Goal: Transaction & Acquisition: Purchase product/service

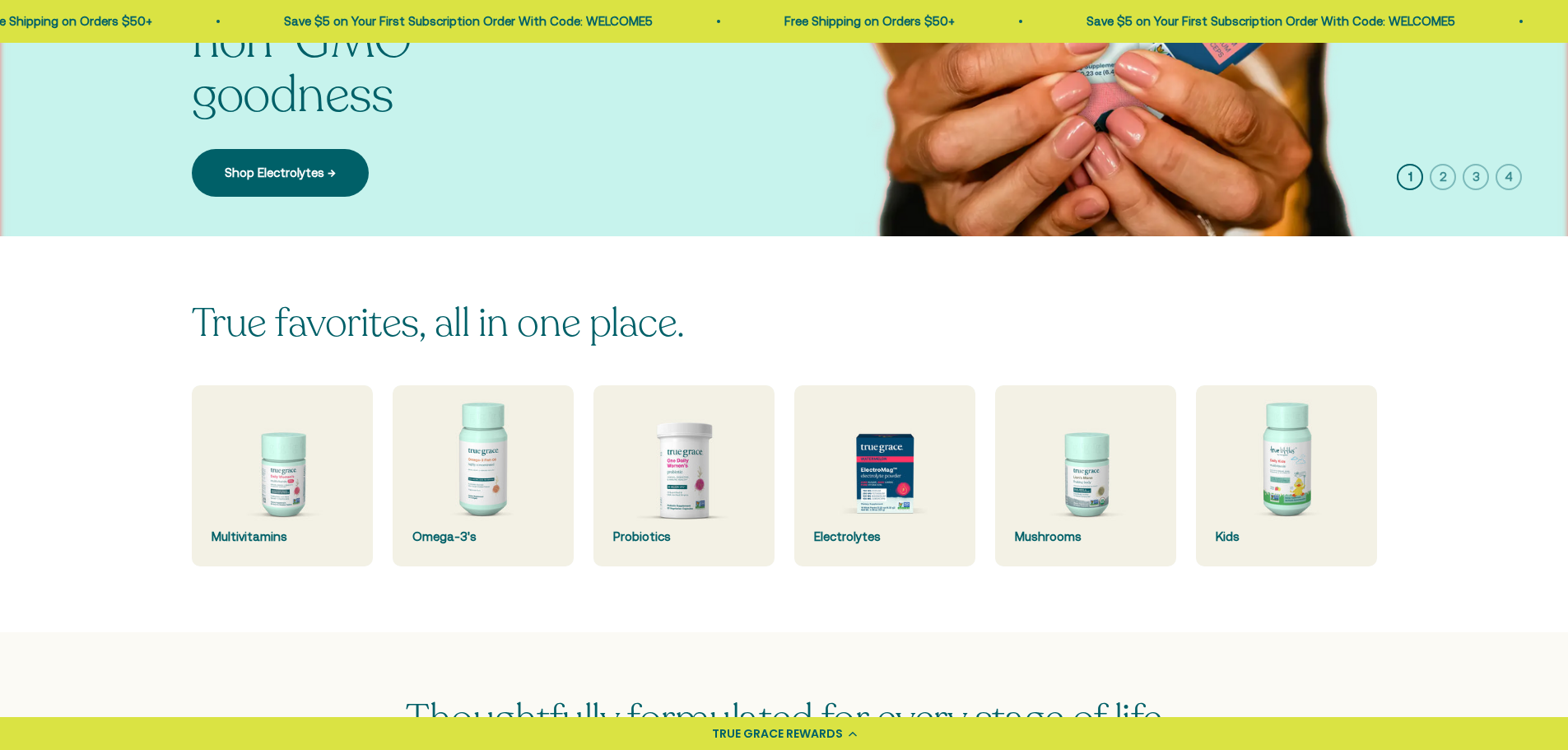
scroll to position [330, 0]
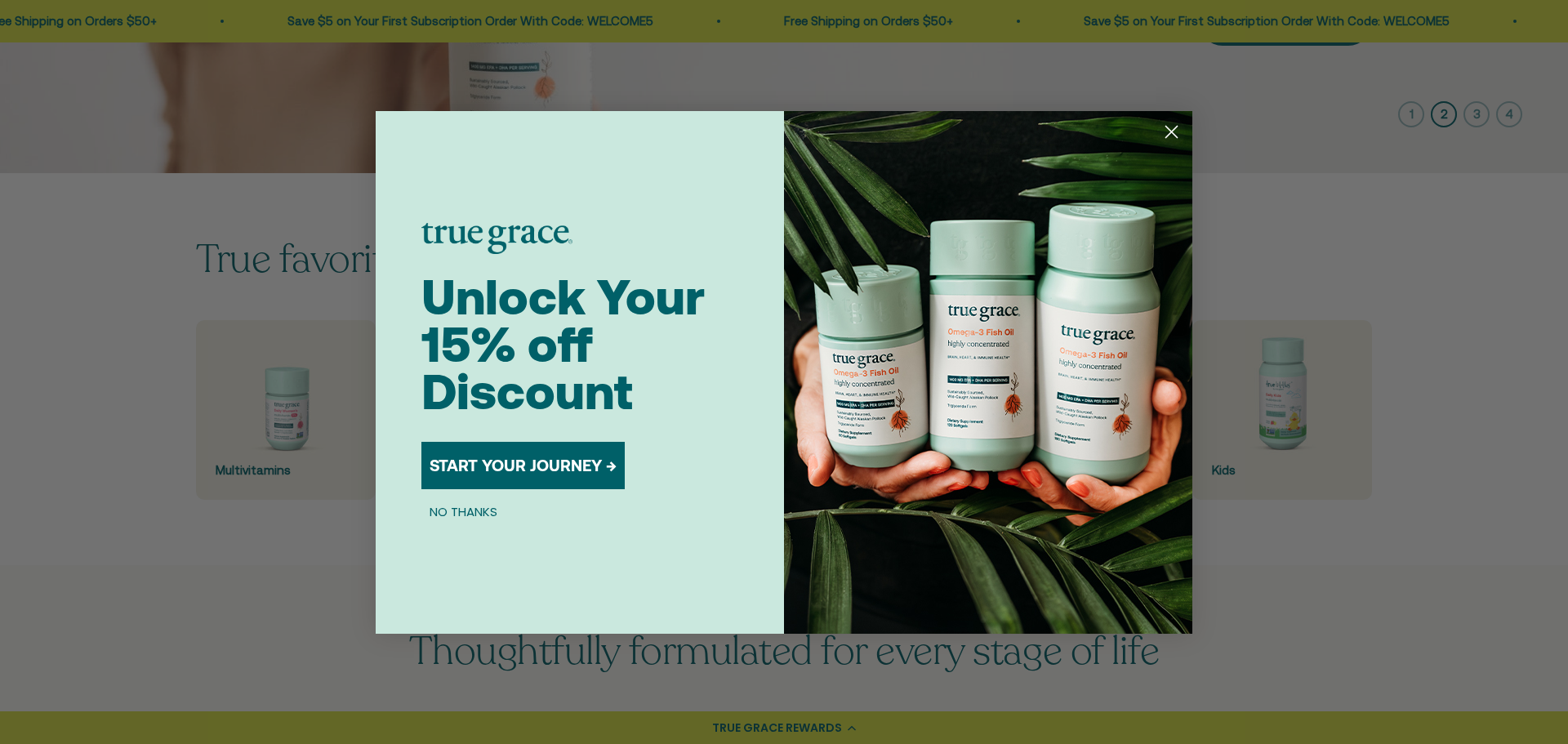
click at [1168, 131] on circle "Close dialog" at bounding box center [1172, 131] width 27 height 27
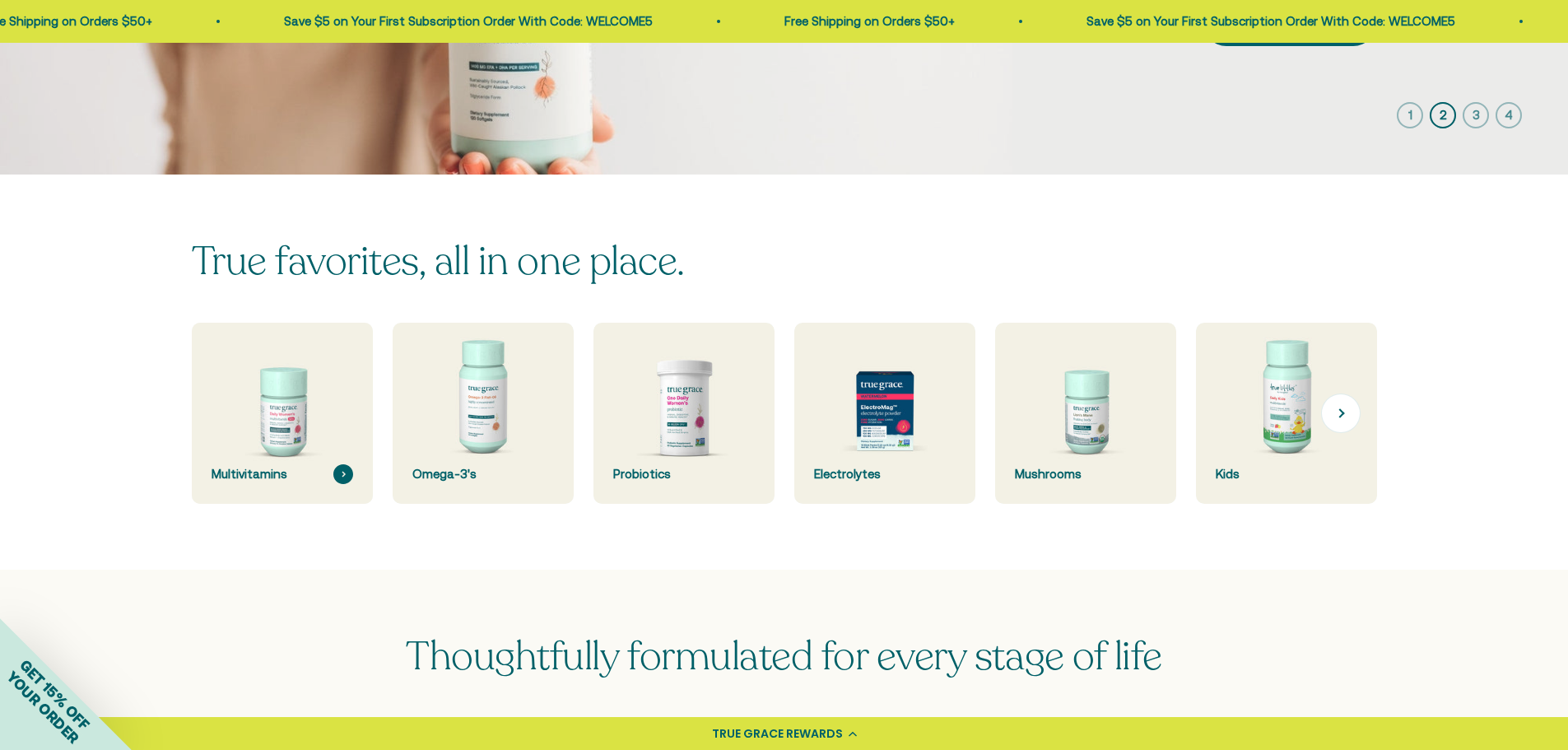
click at [270, 411] on img at bounding box center [282, 414] width 192 height 192
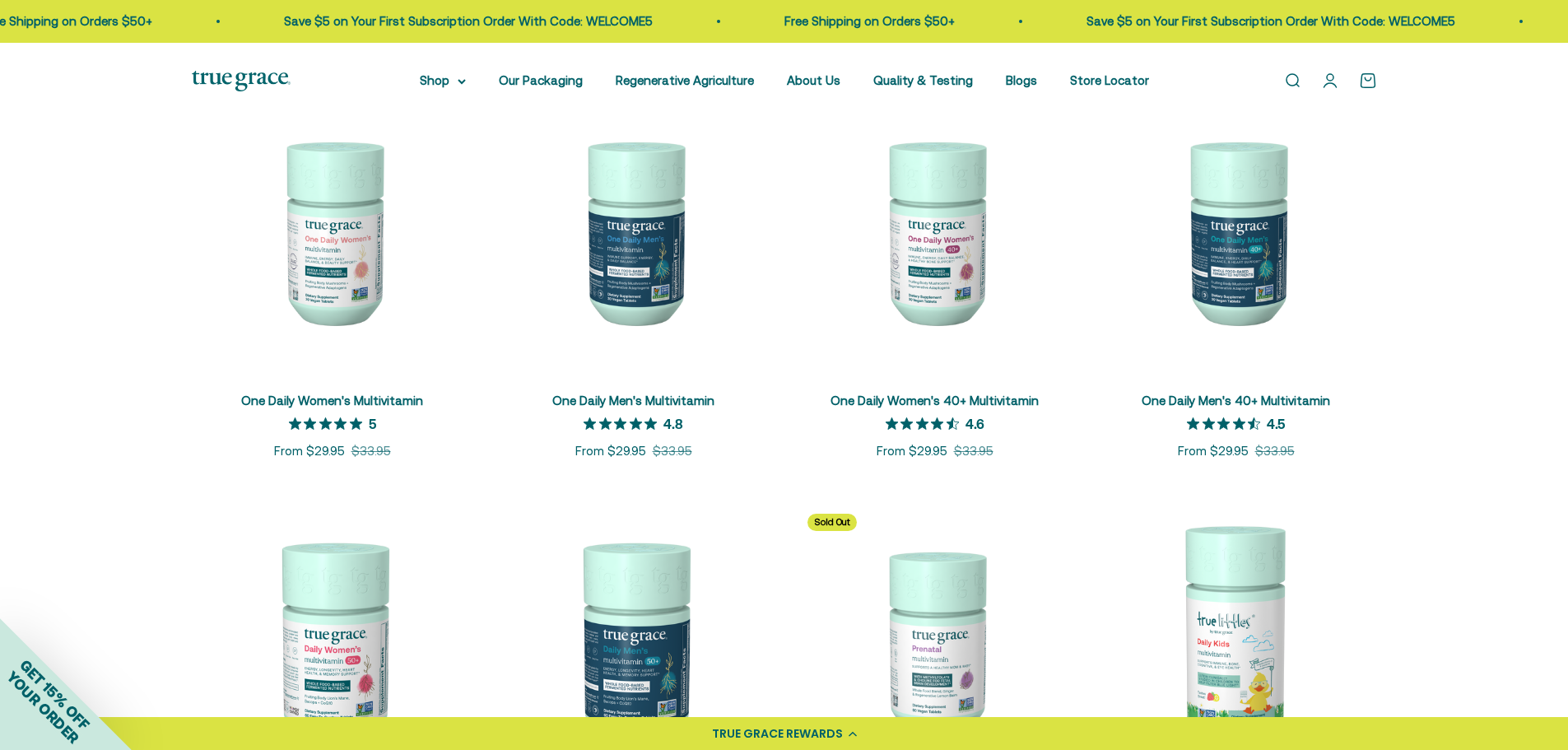
scroll to position [494, 0]
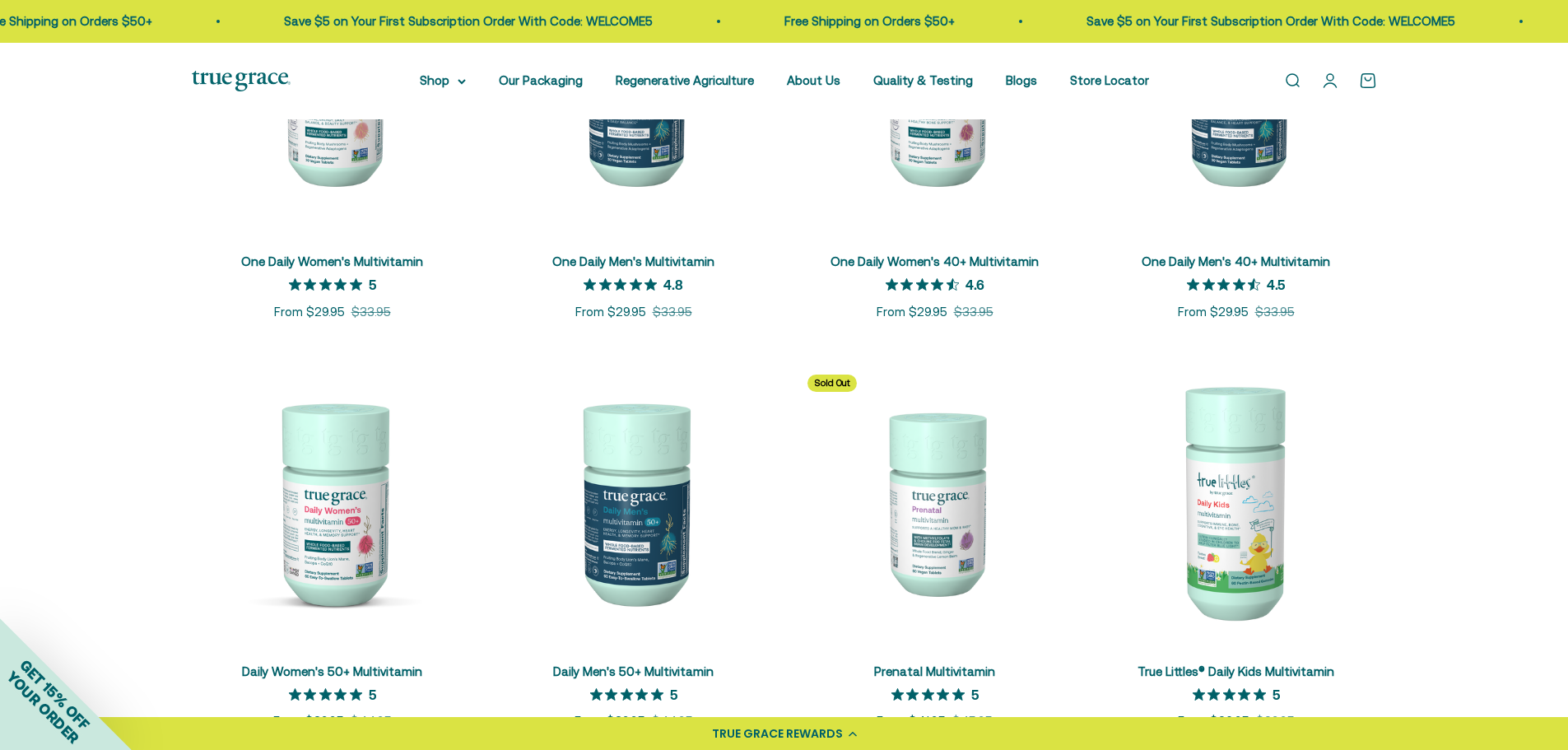
click at [635, 499] on img at bounding box center [634, 502] width 282 height 282
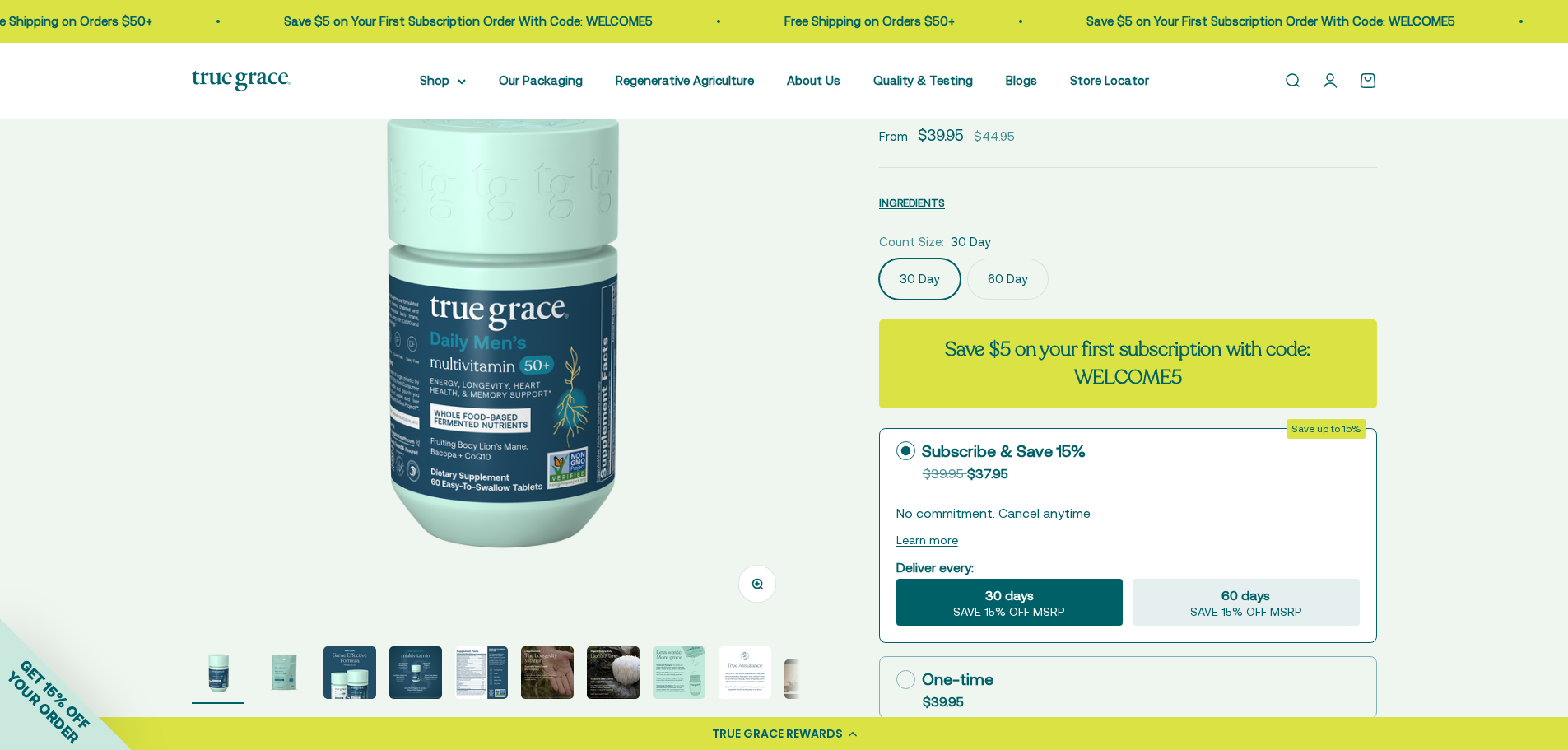
scroll to position [165, 0]
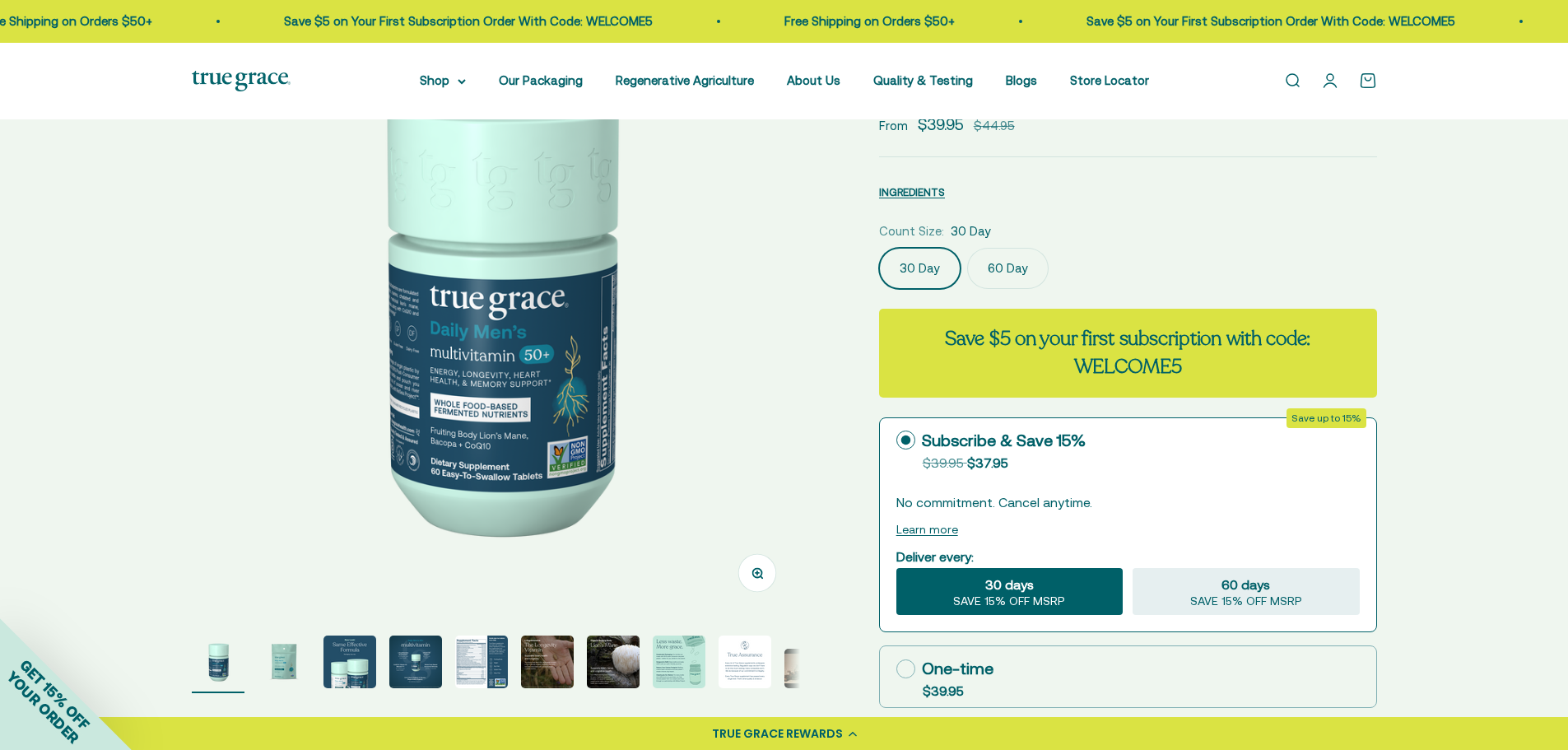
select select "3"
click at [476, 653] on img "Go to item 5" at bounding box center [481, 662] width 53 height 53
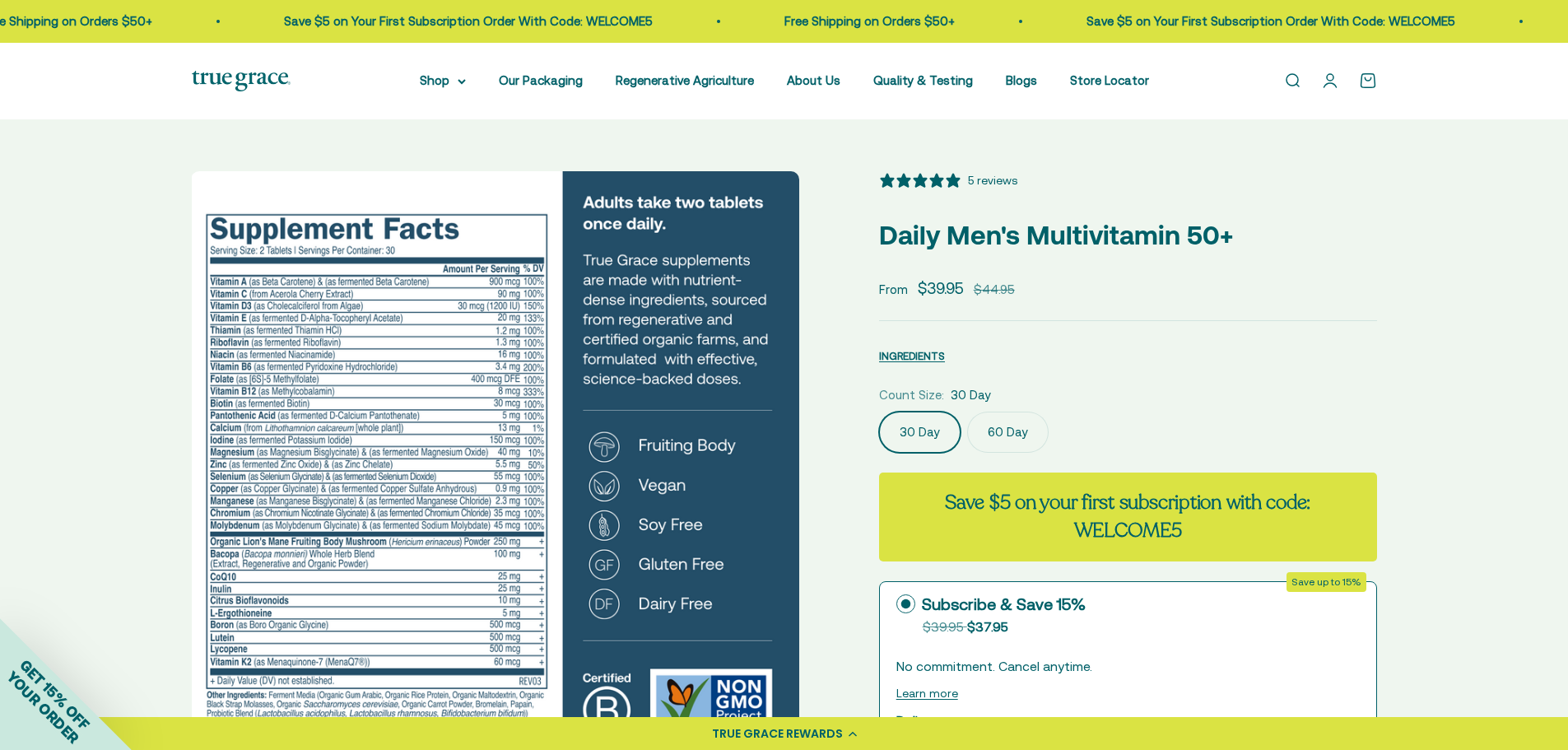
scroll to position [0, 0]
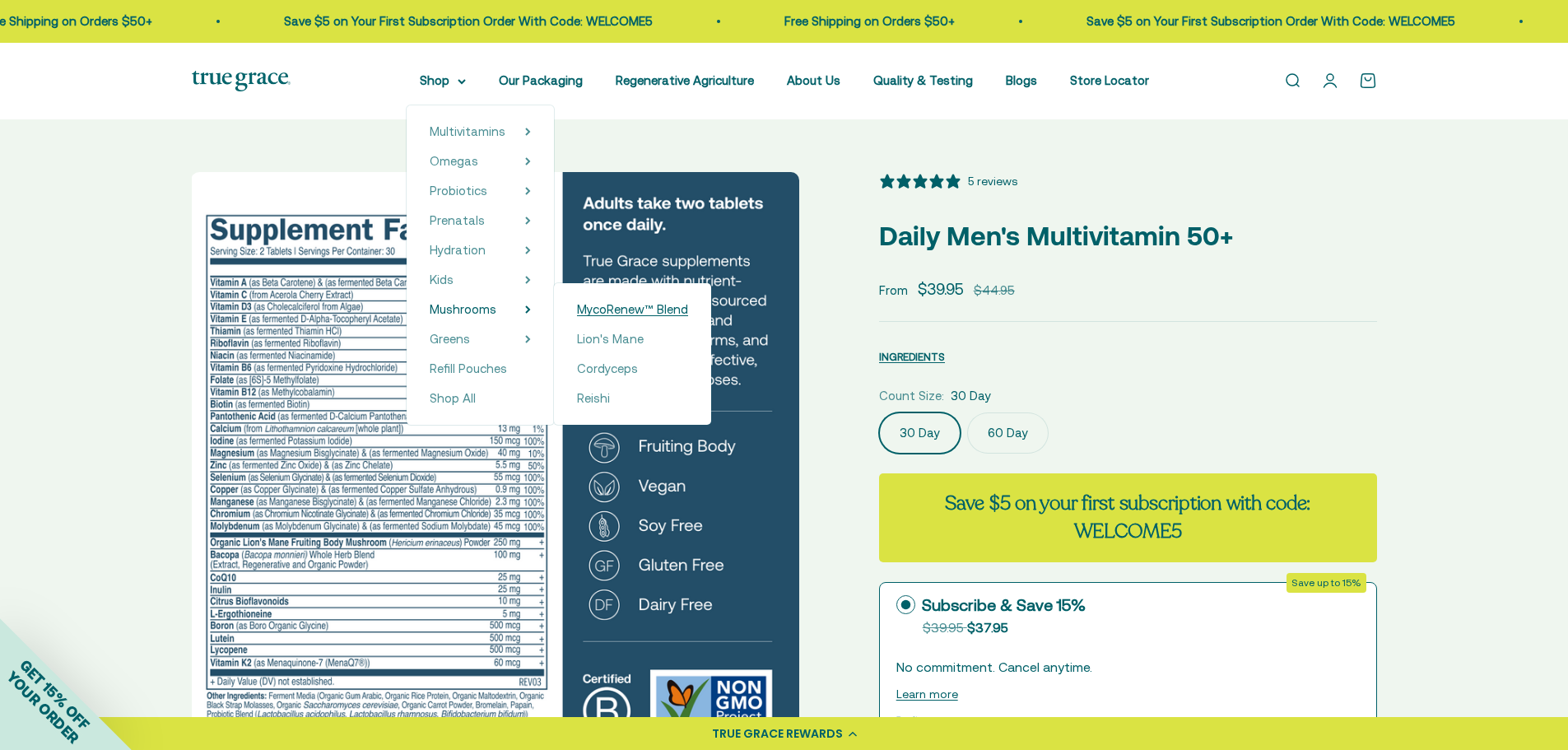
click at [601, 309] on span "MycoRenew™ Blend" at bounding box center [632, 309] width 111 height 14
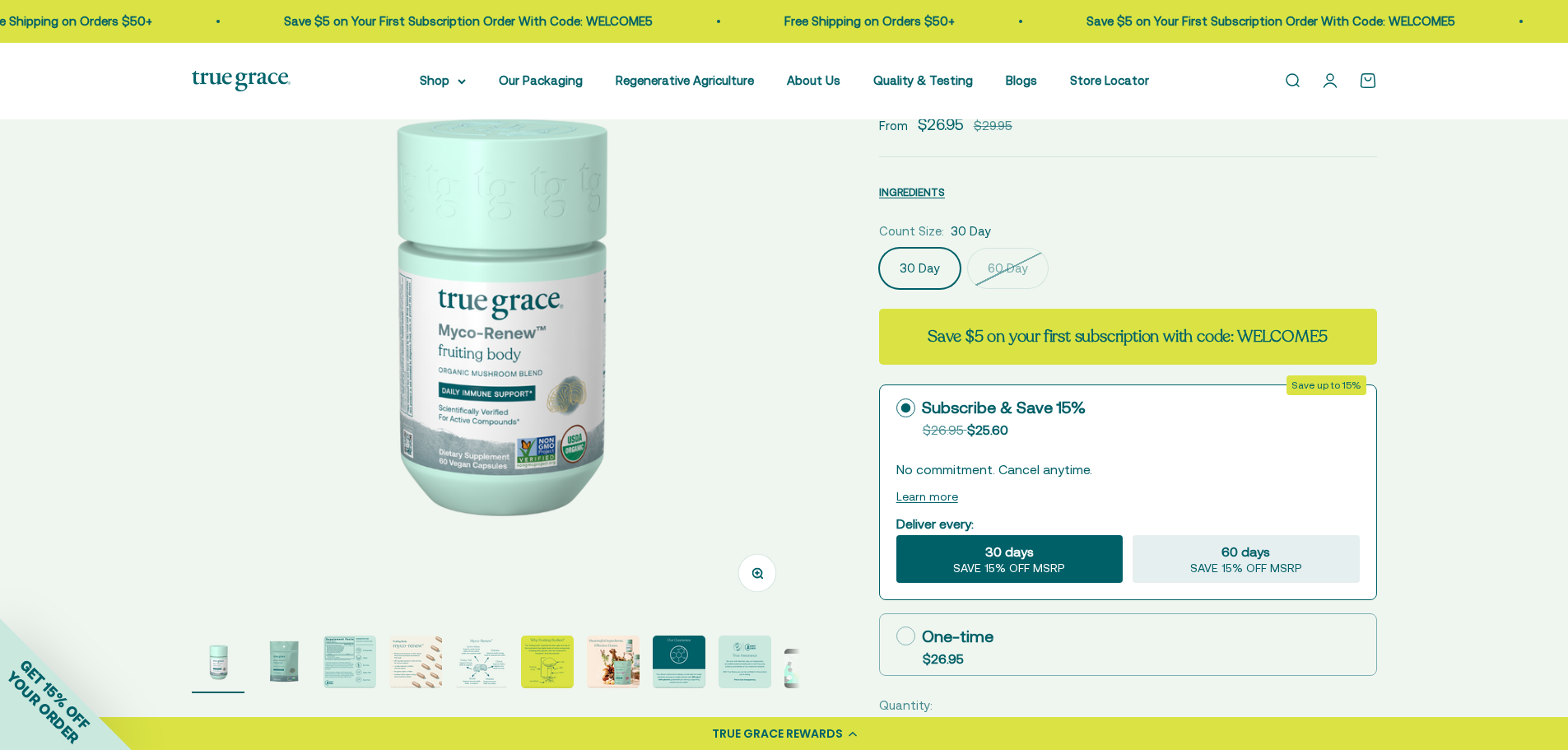
select select "3"
click at [279, 671] on img "Go to item 2" at bounding box center [284, 662] width 53 height 53
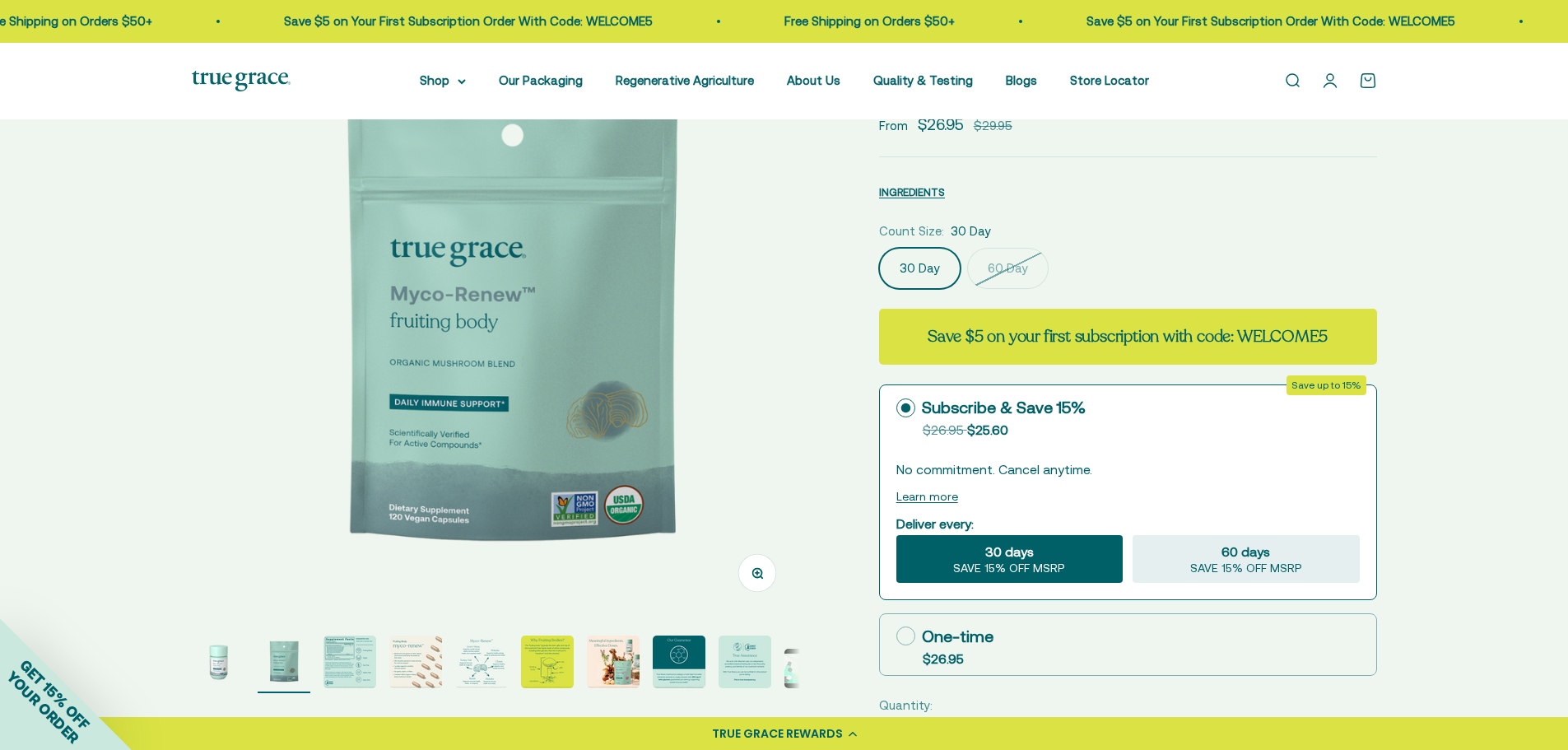
scroll to position [0, 628]
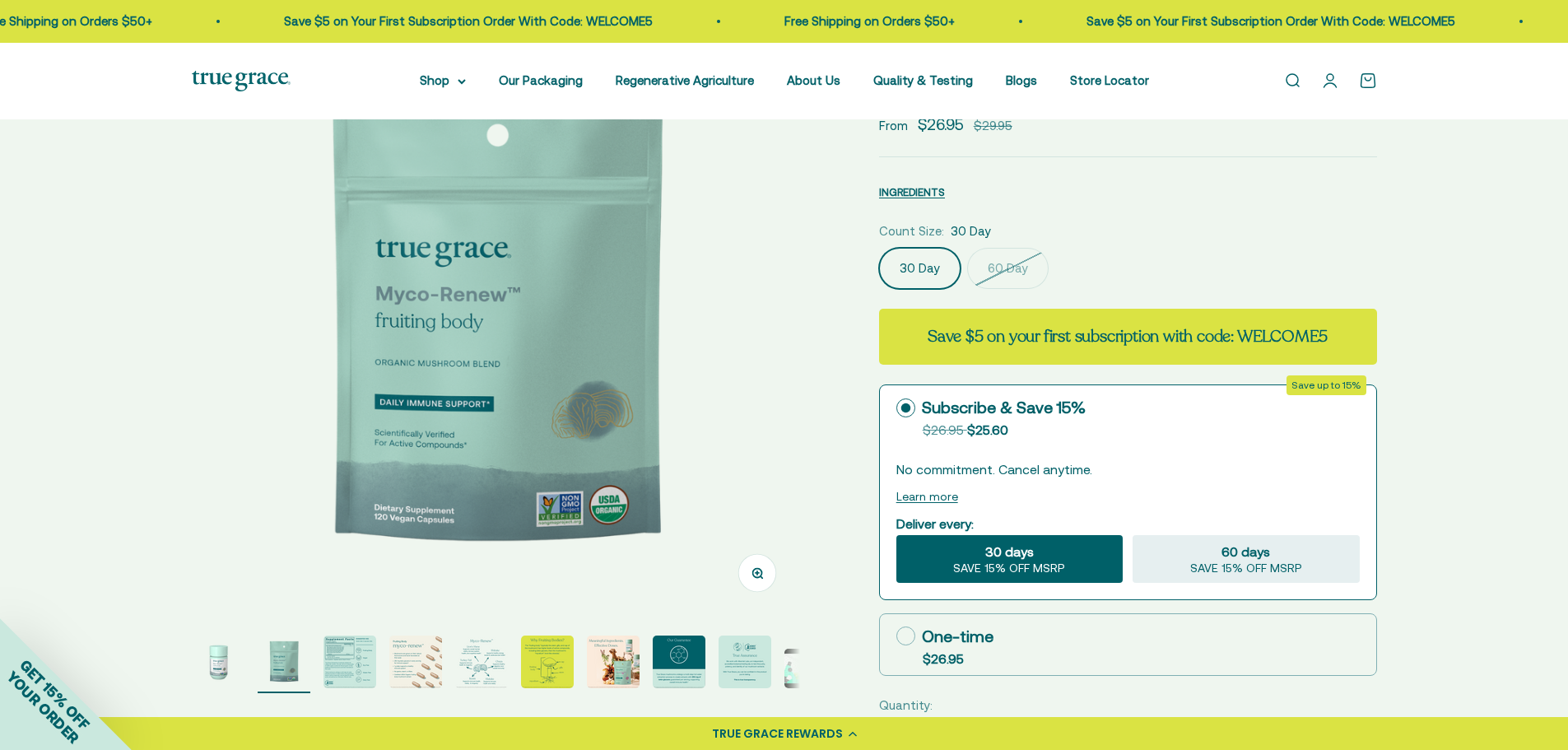
click at [344, 665] on img "Go to item 3" at bounding box center [350, 662] width 53 height 53
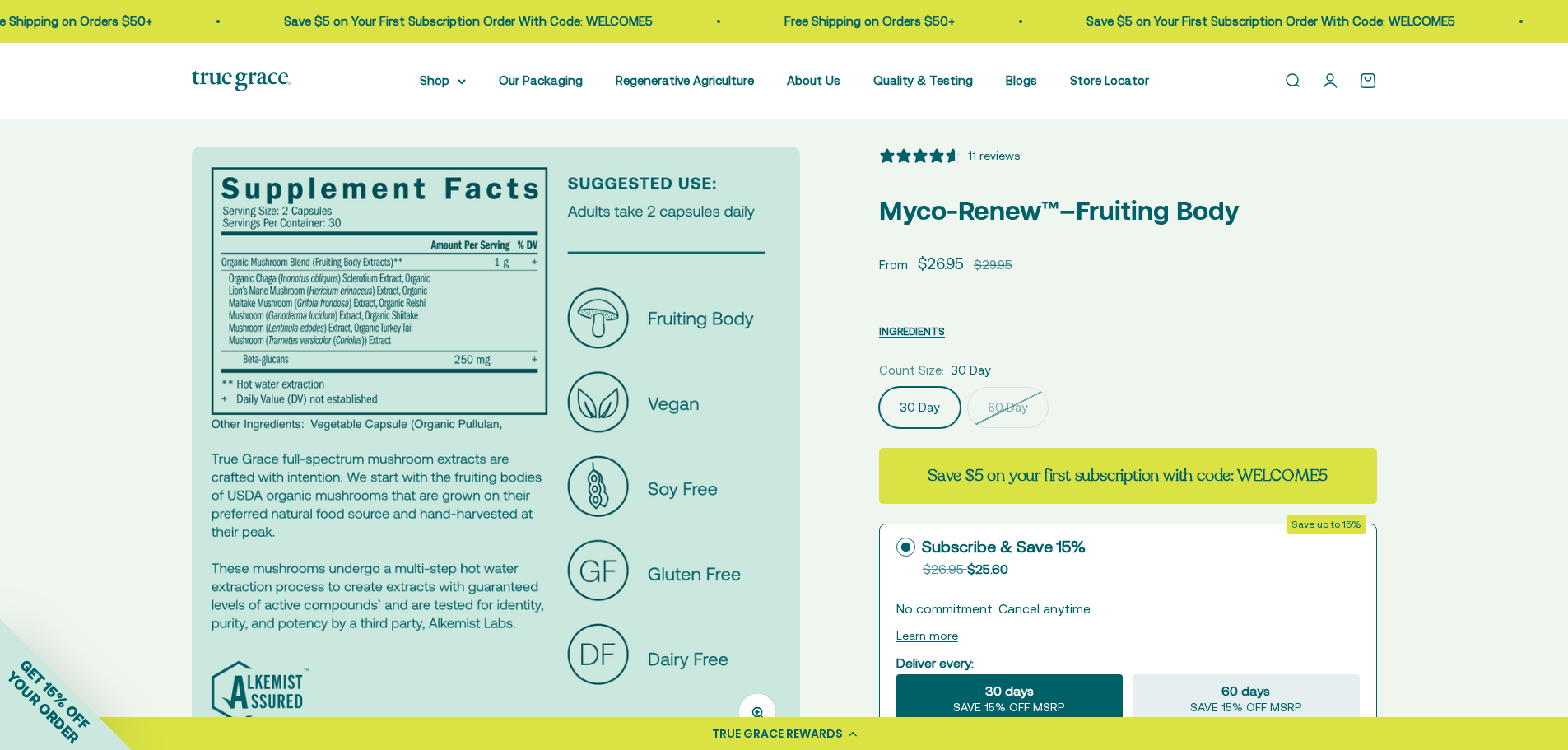
scroll to position [0, 0]
